Goal: Transaction & Acquisition: Download file/media

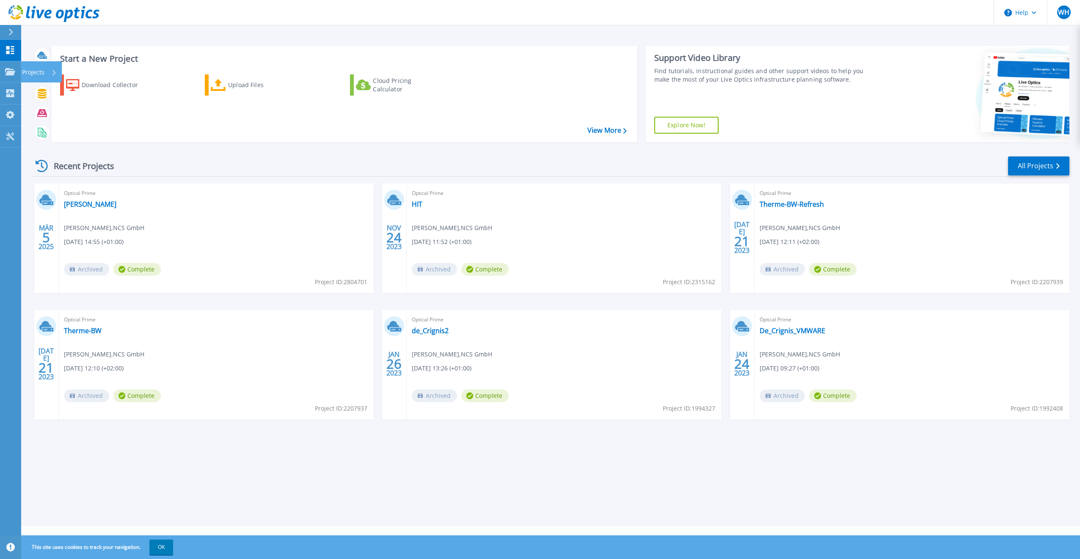
click at [36, 72] on p "Projects" at bounding box center [33, 72] width 22 height 22
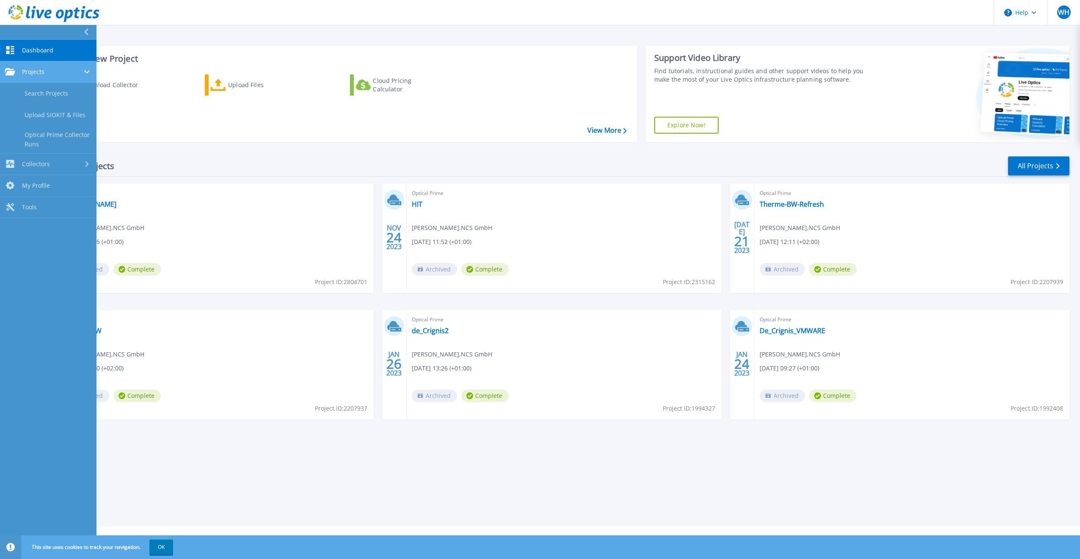
click at [35, 73] on span "Projects" at bounding box center [33, 72] width 22 height 8
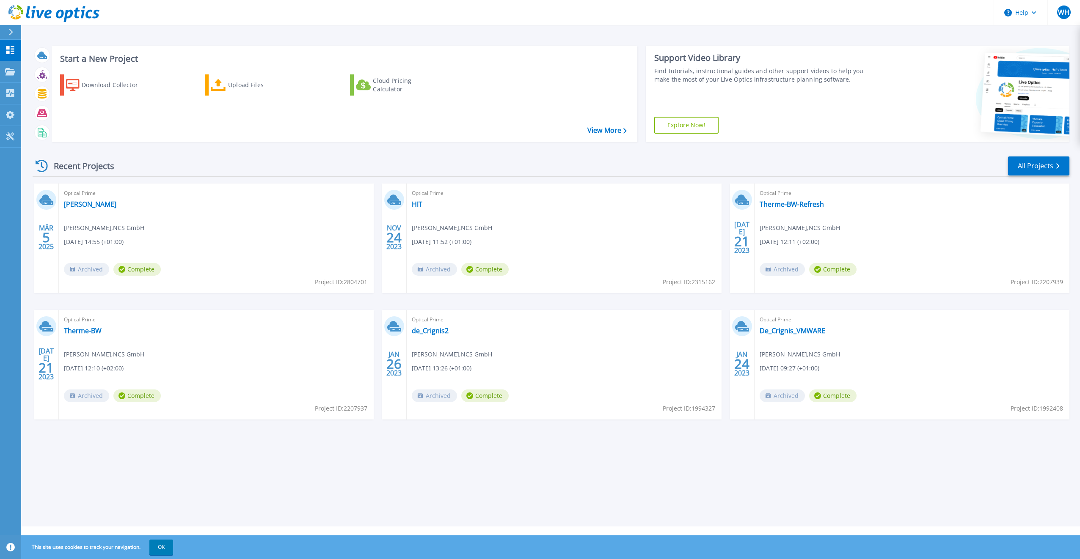
click at [531, 22] on header "Help WH Endbenutzer Wolfgang Hampp wolfgang.hampp@ncs.de NCS GmbH My Profile Lo…" at bounding box center [540, 12] width 1080 height 25
click at [37, 90] on p "Collectors" at bounding box center [36, 94] width 28 height 22
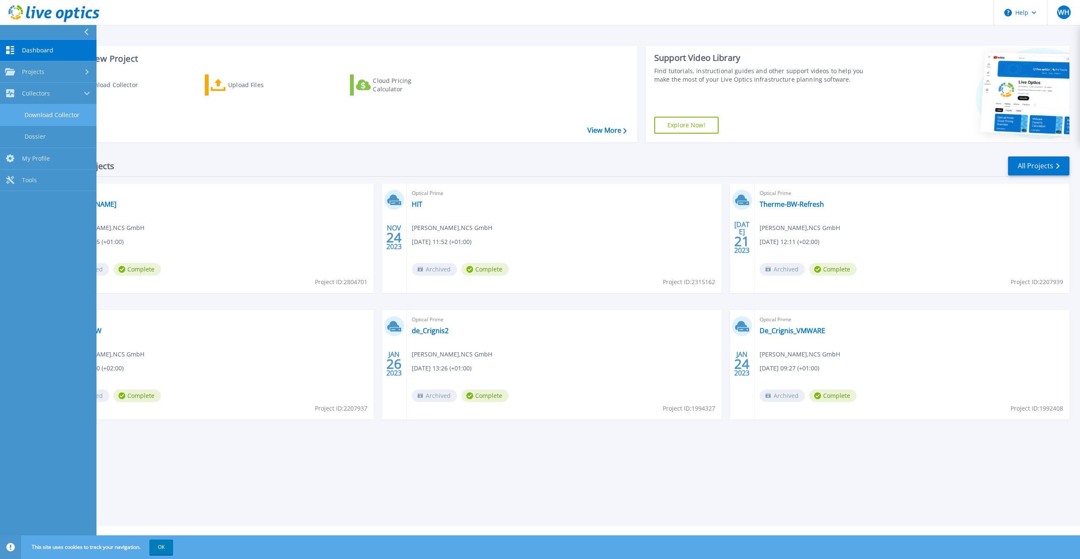
click at [31, 111] on link "Download Collector" at bounding box center [48, 115] width 96 height 22
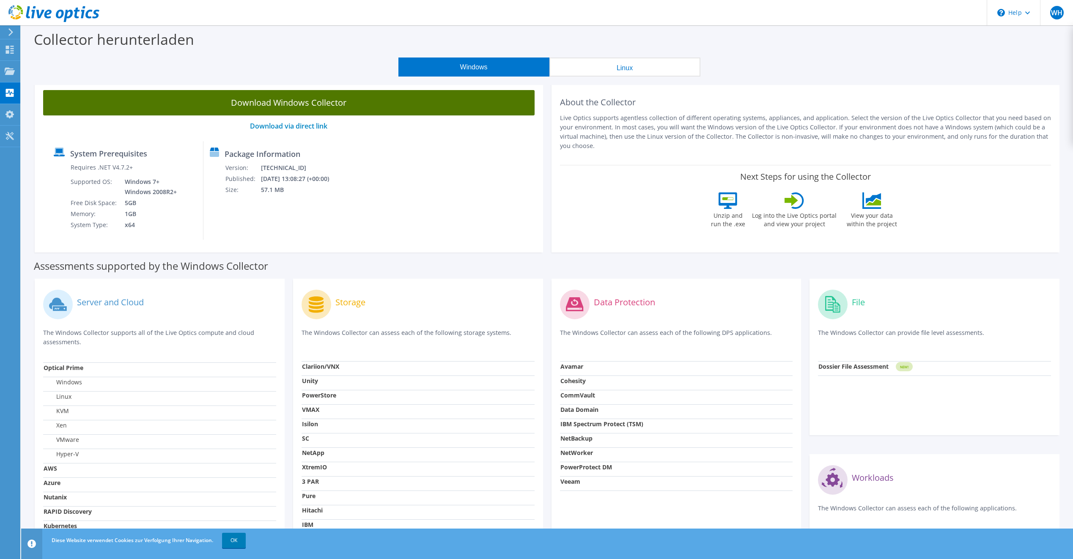
click at [369, 105] on link "Download Windows Collector" at bounding box center [289, 102] width 492 height 25
